Goal: Submit feedback/report problem

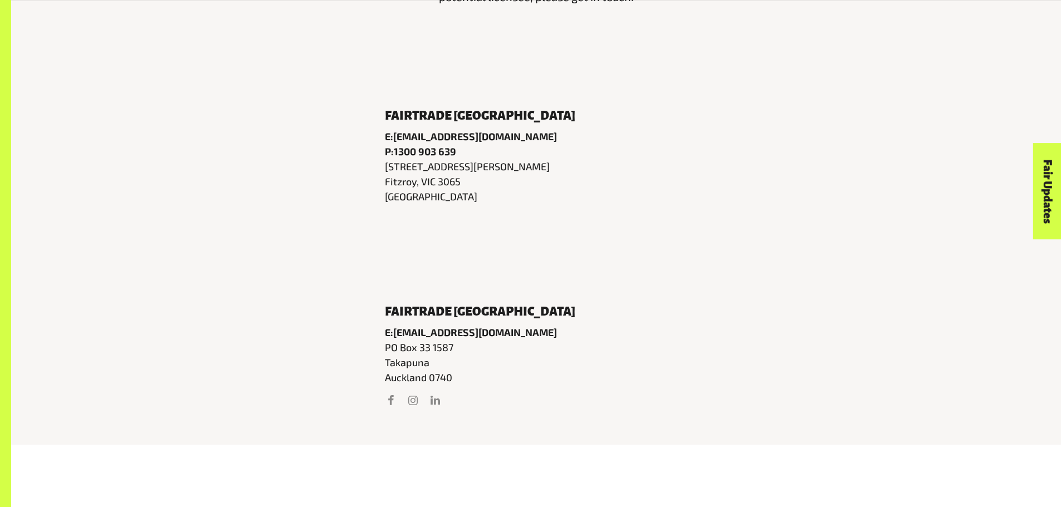
scroll to position [613, 0]
click at [447, 338] on link "[EMAIL_ADDRESS][DOMAIN_NAME]" at bounding box center [475, 331] width 164 height 12
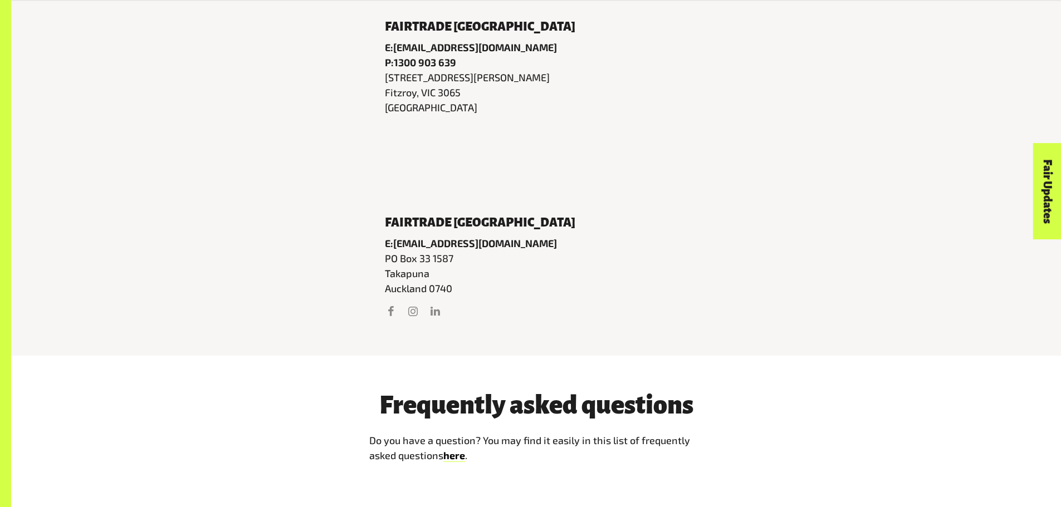
scroll to position [780, 0]
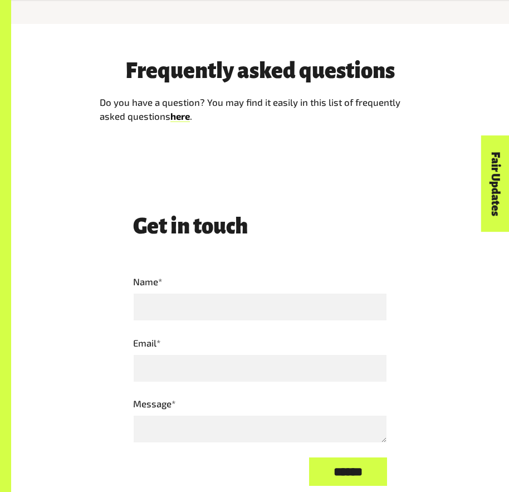
scroll to position [835, 0]
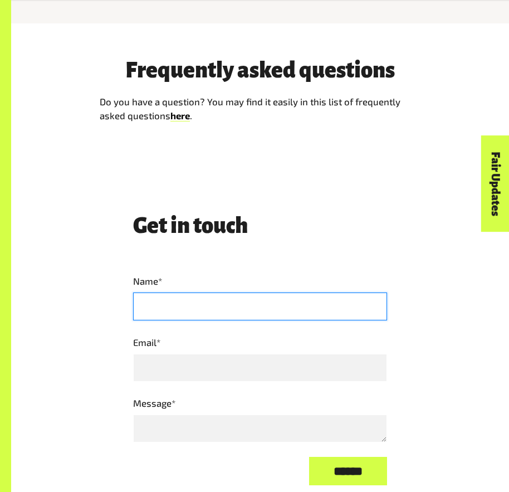
click at [160, 299] on input "Name *" at bounding box center [260, 306] width 254 height 28
type input "*********"
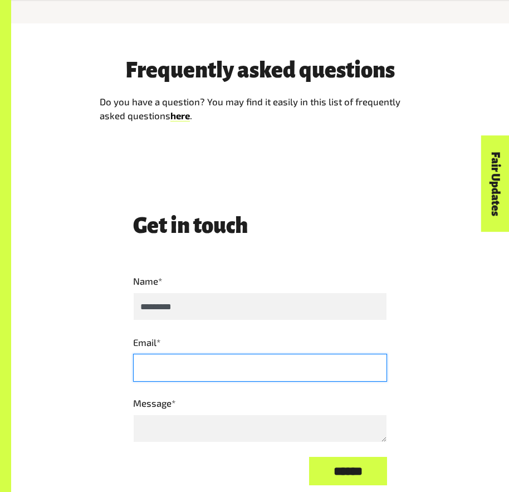
click at [152, 354] on input "Email *" at bounding box center [260, 368] width 254 height 28
type input "**********"
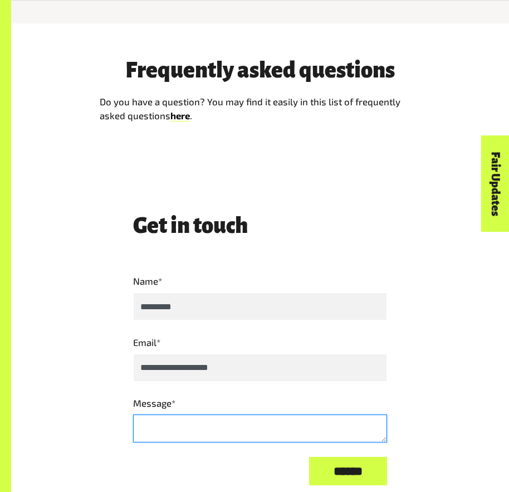
click at [185, 416] on textarea "Message *" at bounding box center [260, 428] width 254 height 28
type textarea "*"
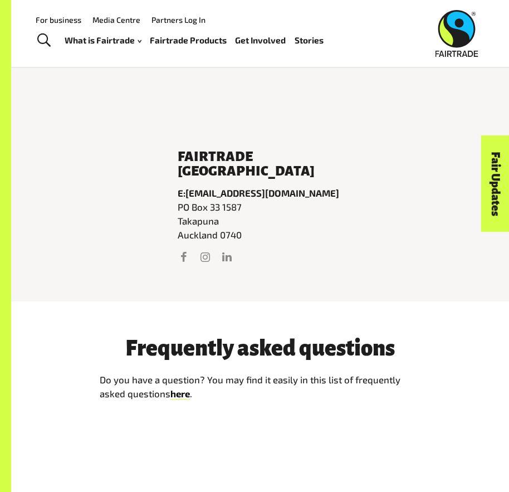
scroll to position [446, 0]
